Goal: Use online tool/utility: Utilize a website feature to perform a specific function

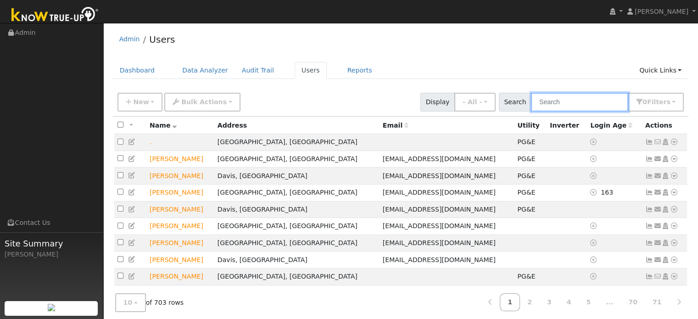
click at [584, 110] on input "text" at bounding box center [579, 102] width 97 height 19
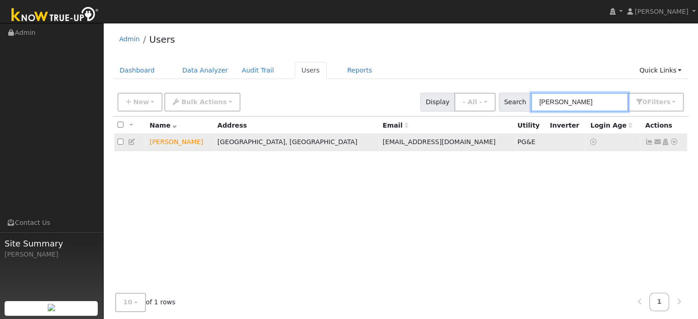
type input "[PERSON_NAME]"
click at [673, 143] on icon at bounding box center [674, 142] width 8 height 6
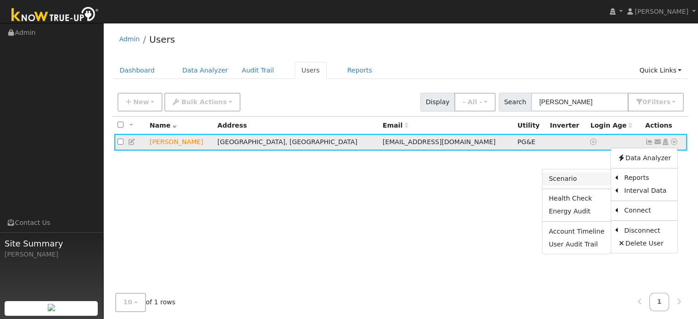
click at [576, 178] on link "Scenario" at bounding box center [576, 178] width 68 height 13
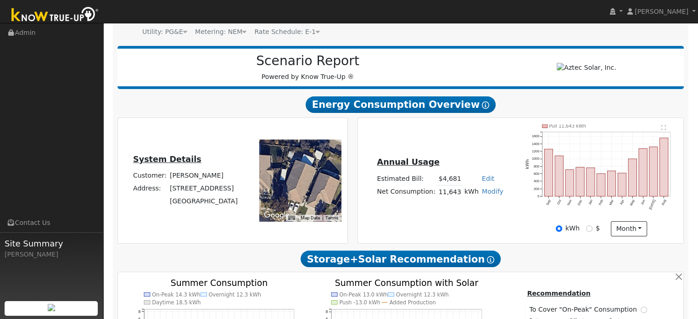
scroll to position [138, 0]
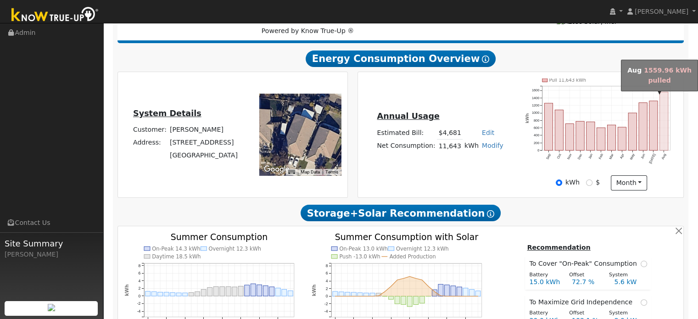
click at [664, 131] on rect "onclick=""" at bounding box center [664, 121] width 8 height 58
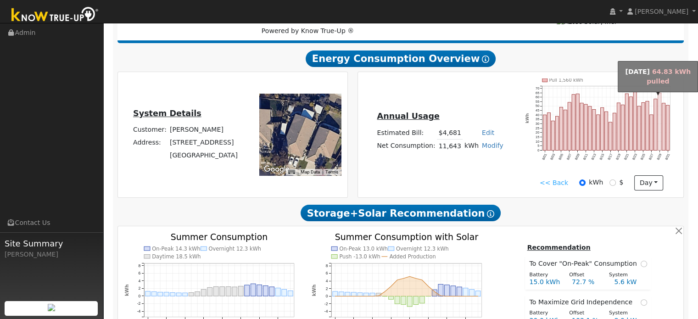
click at [659, 107] on rect "onclick=""" at bounding box center [659, 121] width 3 height 57
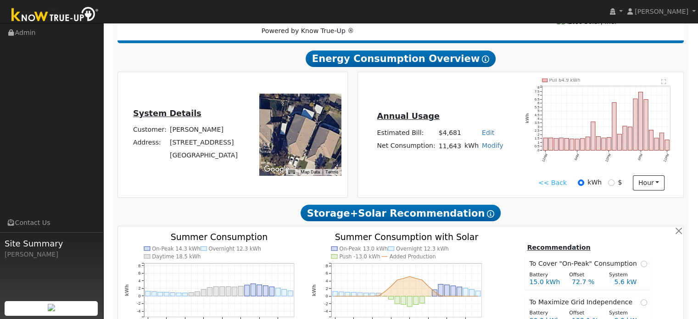
click at [490, 159] on div "Annual Usage Estimated Bill: $4,681 Edit Estimated Bill $ Annual Net Consumptio…" at bounding box center [439, 134] width 161 height 49
drag, startPoint x: 560, startPoint y: 187, endPoint x: 565, endPoint y: 152, distance: 34.8
click at [560, 186] on link "<< Back" at bounding box center [552, 183] width 28 height 10
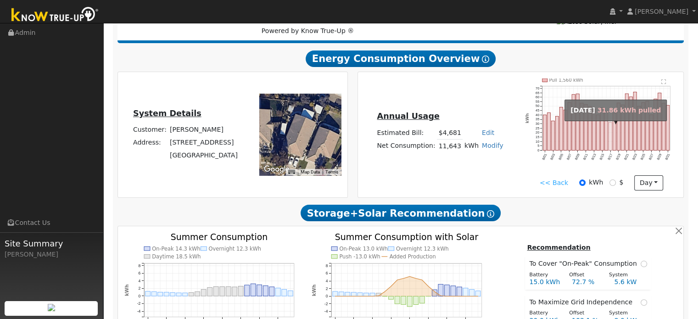
click at [609, 128] on rect "onclick=""" at bounding box center [610, 136] width 3 height 28
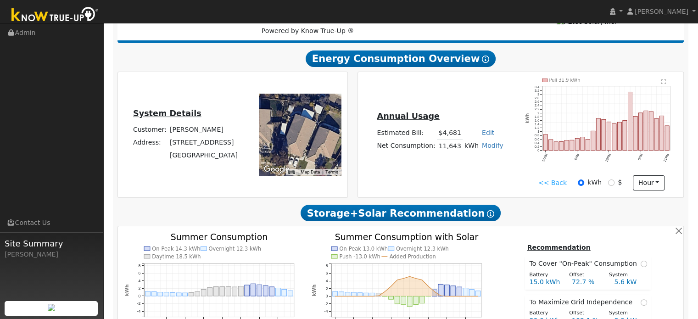
click at [552, 187] on link "<< Back" at bounding box center [552, 183] width 28 height 10
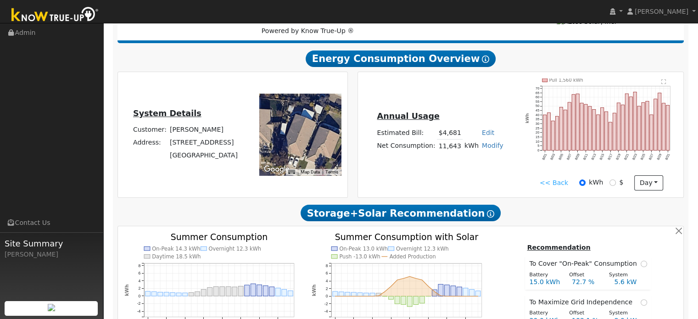
click at [547, 187] on link "<< Back" at bounding box center [553, 183] width 28 height 10
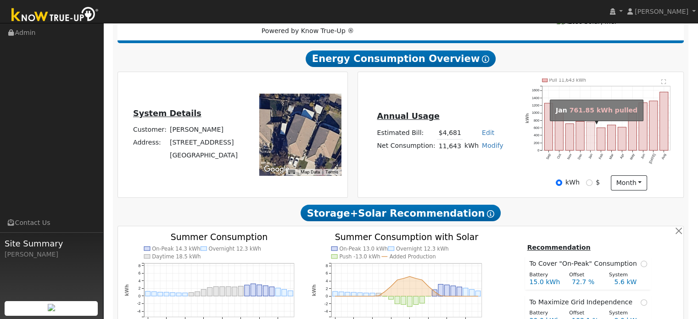
click at [589, 135] on rect "onclick=""" at bounding box center [590, 136] width 8 height 28
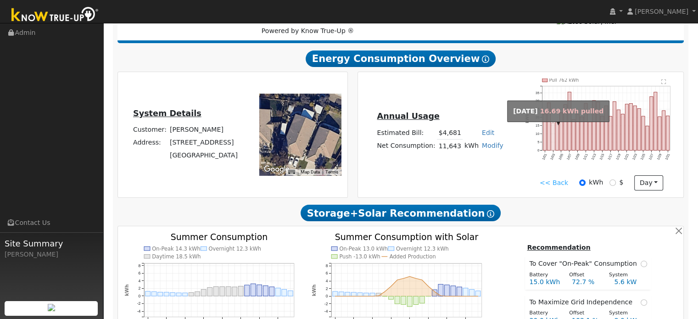
click at [552, 133] on rect "onclick=""" at bounding box center [552, 137] width 3 height 28
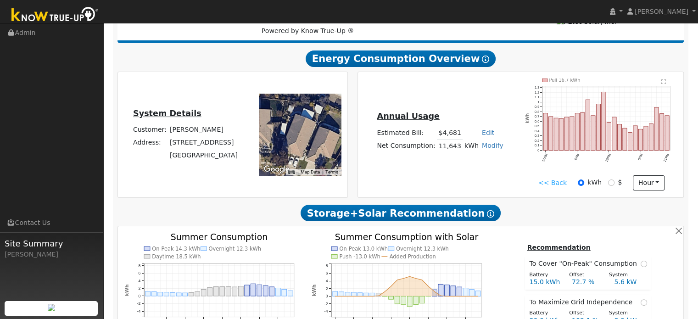
click at [548, 187] on link "<< Back" at bounding box center [552, 183] width 28 height 10
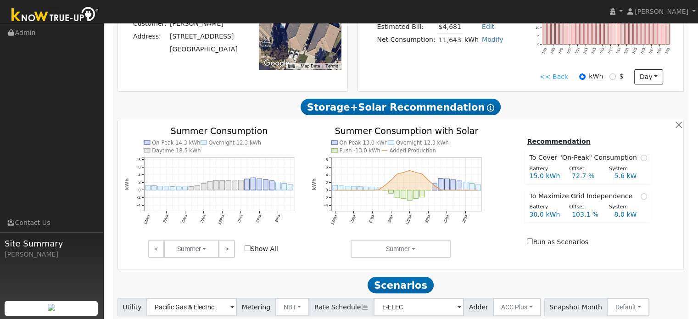
scroll to position [283, 0]
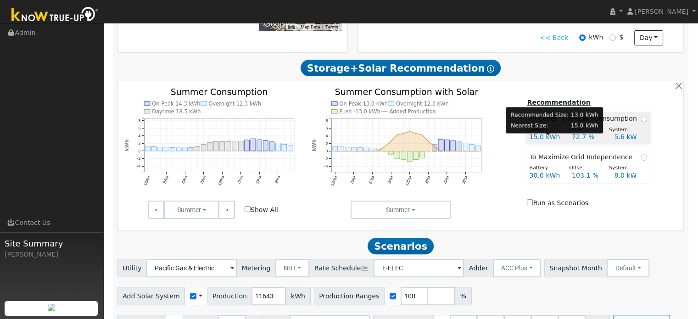
click at [563, 140] on div "15.0 kWh" at bounding box center [545, 137] width 42 height 10
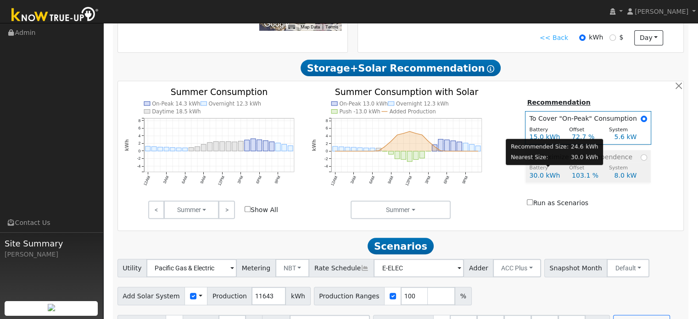
click at [555, 171] on div "Battery" at bounding box center [544, 168] width 40 height 8
radio input "false"
radio input "true"
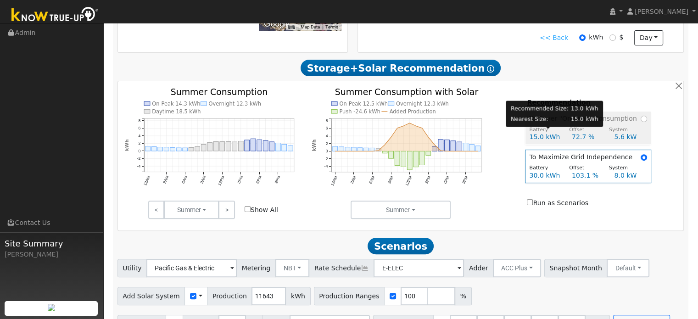
click at [547, 129] on div "Battery" at bounding box center [544, 130] width 40 height 8
radio input "true"
radio input "false"
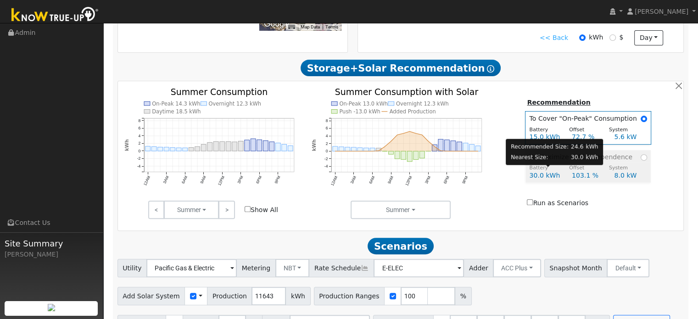
click at [564, 172] on div "Battery" at bounding box center [544, 168] width 40 height 8
radio input "false"
radio input "true"
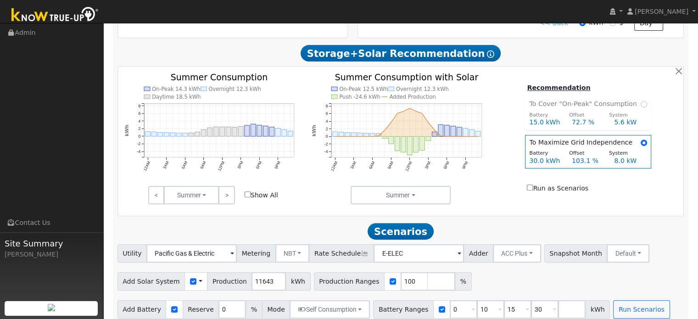
scroll to position [310, 0]
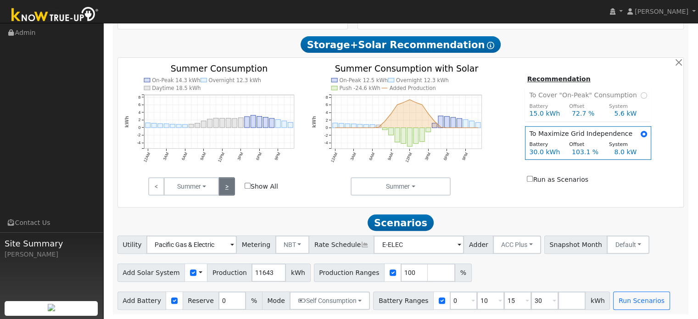
click at [228, 192] on link ">" at bounding box center [226, 186] width 16 height 18
click at [427, 272] on input "number" at bounding box center [441, 272] width 28 height 18
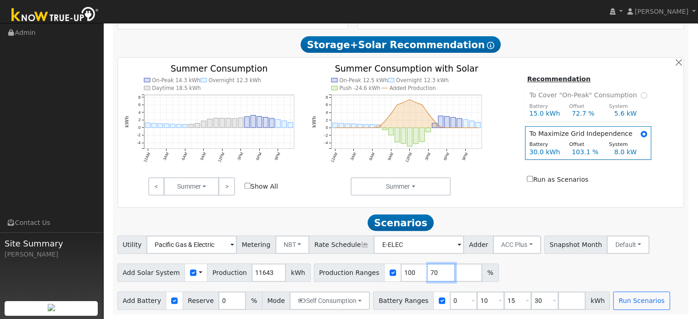
type input "70"
type input "100"
click at [455, 273] on input "number" at bounding box center [469, 272] width 28 height 18
type input "110"
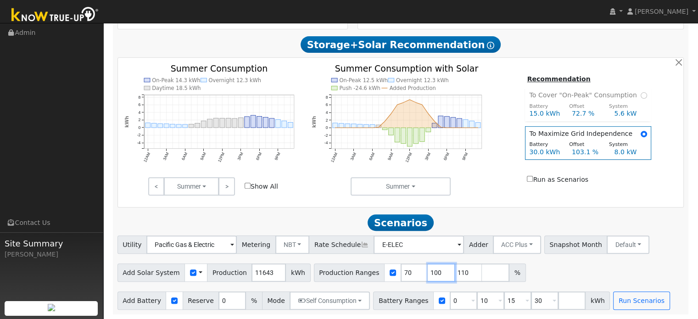
click at [427, 272] on input "100" at bounding box center [441, 272] width 28 height 18
click at [427, 277] on input "100" at bounding box center [441, 272] width 28 height 18
click at [429, 277] on input "100" at bounding box center [441, 272] width 28 height 18
click at [428, 275] on input "99" at bounding box center [441, 272] width 28 height 18
click at [428, 275] on input "98" at bounding box center [441, 272] width 28 height 18
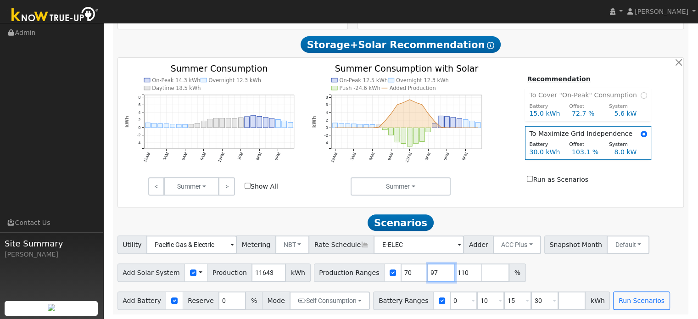
click at [428, 275] on input "97" at bounding box center [441, 272] width 28 height 18
click at [428, 275] on input "96" at bounding box center [441, 272] width 28 height 18
click at [428, 275] on input "95" at bounding box center [441, 272] width 28 height 18
click at [428, 275] on input "94" at bounding box center [441, 272] width 28 height 18
click at [429, 273] on input "93" at bounding box center [441, 272] width 28 height 18
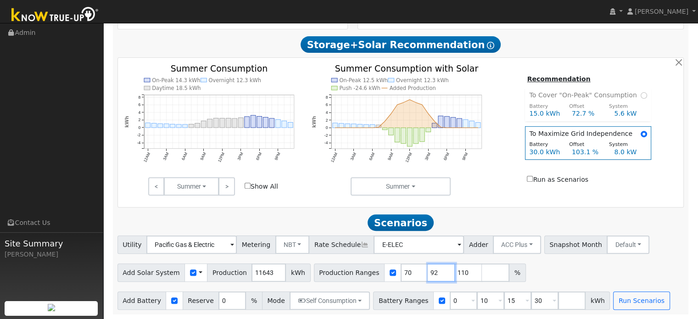
click at [429, 273] on input "92" at bounding box center [441, 272] width 28 height 18
click at [429, 273] on input "91" at bounding box center [441, 272] width 28 height 18
type input "90"
click at [429, 273] on input "90" at bounding box center [441, 272] width 28 height 18
click at [552, 266] on div "Add Solar System Use CSV Data Production 11643 kWh Production Ranges 70 90 110 %" at bounding box center [401, 271] width 570 height 22
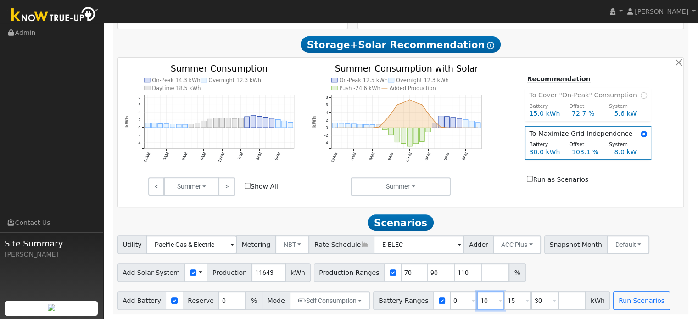
drag, startPoint x: 471, startPoint y: 301, endPoint x: 455, endPoint y: 303, distance: 16.2
click at [455, 303] on div "Battery Ranges 0 Overrides Reserve % Mode None None Self Consumption Peak Savin…" at bounding box center [491, 300] width 237 height 18
type input "15"
type input "30"
type input "15"
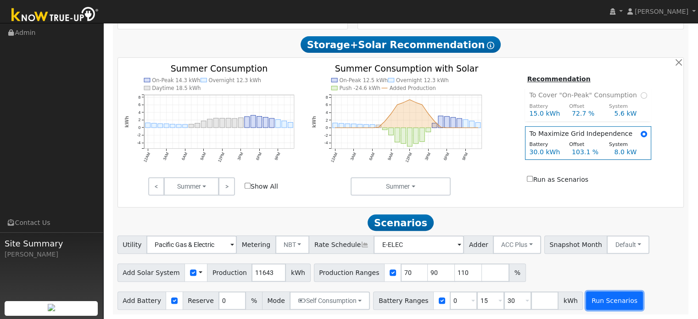
click at [586, 299] on button "Run Scenarios" at bounding box center [614, 300] width 56 height 18
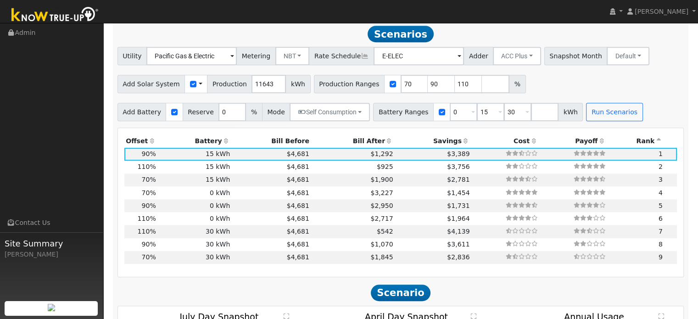
scroll to position [495, 0]
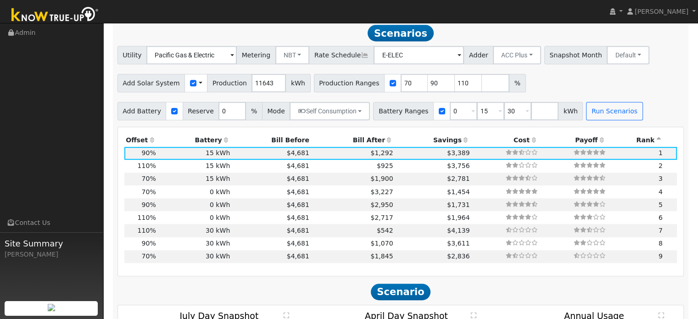
click at [363, 145] on th "Bill After" at bounding box center [353, 139] width 84 height 13
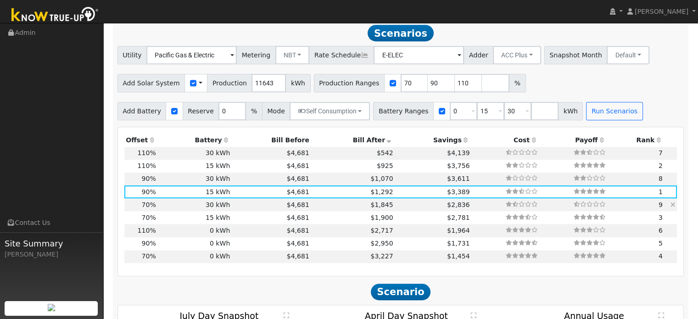
click at [163, 207] on td "30 kWh" at bounding box center [194, 204] width 74 height 13
type input "5.4"
type input "$19,017"
type input "$36,000"
type input "$16,505"
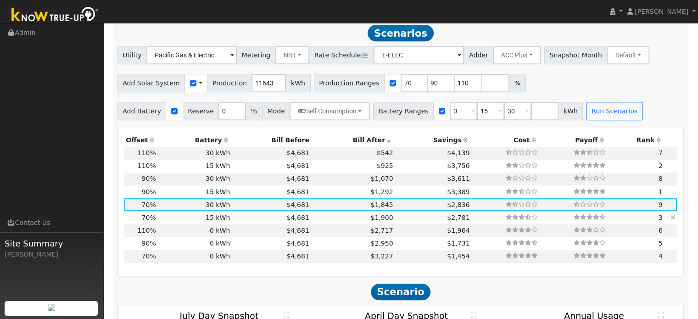
click at [155, 221] on td "70%" at bounding box center [140, 217] width 33 height 13
type input "$18,000"
type input "$11,105"
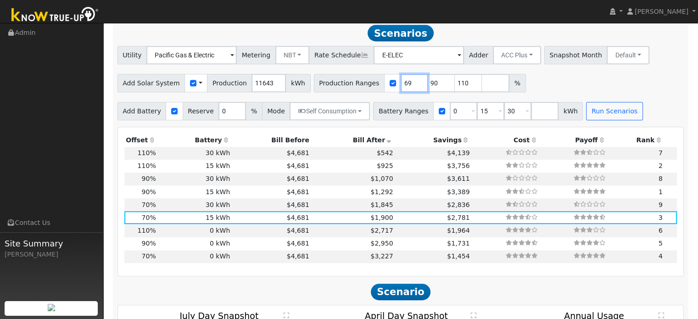
click at [402, 90] on input "69" at bounding box center [414, 83] width 28 height 18
type input "68"
click at [402, 90] on input "68" at bounding box center [414, 83] width 28 height 18
drag, startPoint x: 449, startPoint y: 85, endPoint x: 438, endPoint y: 87, distance: 11.2
click at [455, 87] on input "116" at bounding box center [469, 83] width 28 height 18
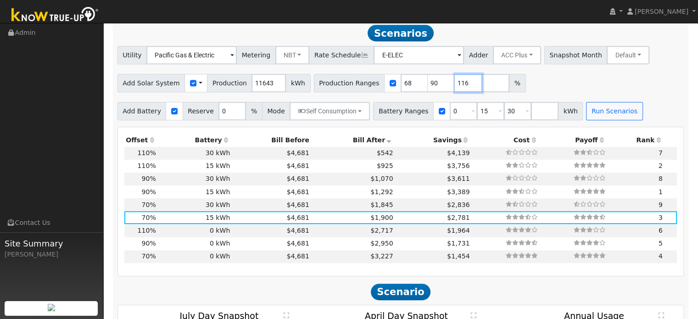
click at [455, 88] on input "116" at bounding box center [469, 83] width 28 height 18
type input "1"
click at [504, 114] on input "30" at bounding box center [518, 111] width 28 height 18
type input "3"
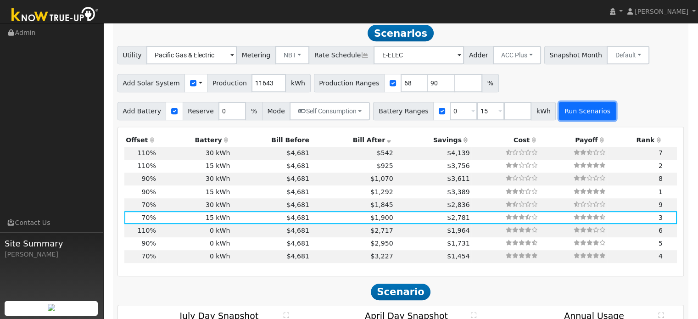
click at [559, 116] on button "Run Scenarios" at bounding box center [587, 111] width 56 height 18
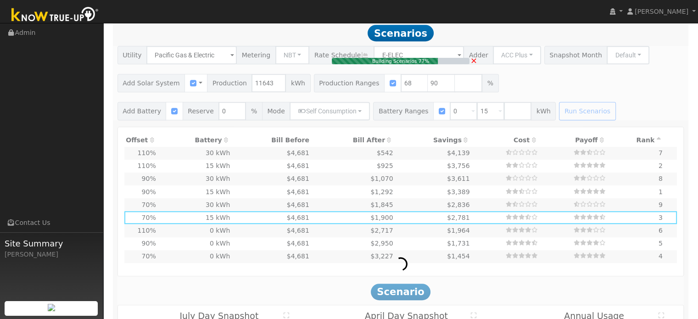
type input "7.0"
type input "$24,451"
type input "$12,735"
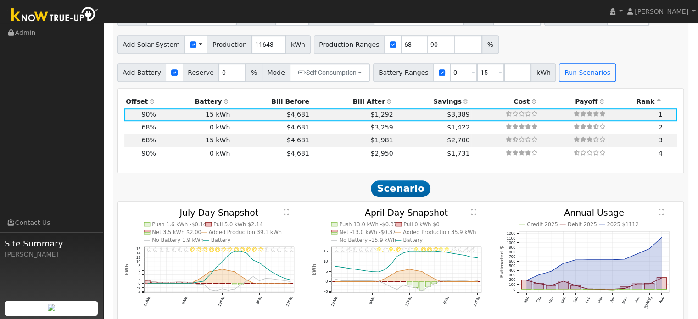
scroll to position [541, 0]
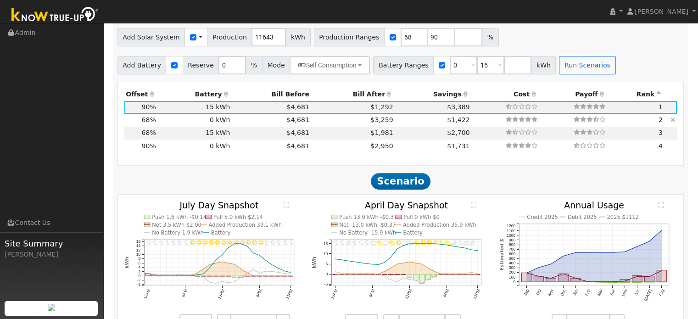
click at [221, 126] on td "0 kWh" at bounding box center [194, 120] width 74 height 13
type input "5.3"
type input "$18,473"
type input "$5,542"
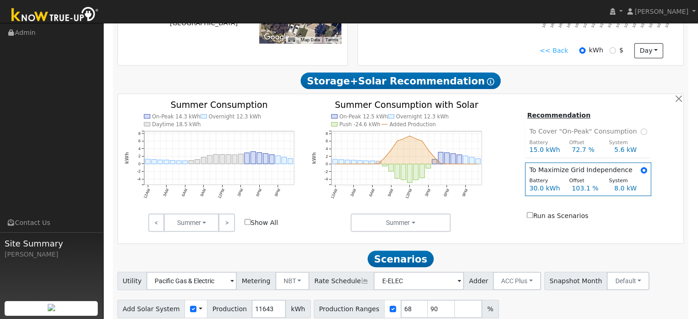
scroll to position [216, 0]
